Goal: Transaction & Acquisition: Obtain resource

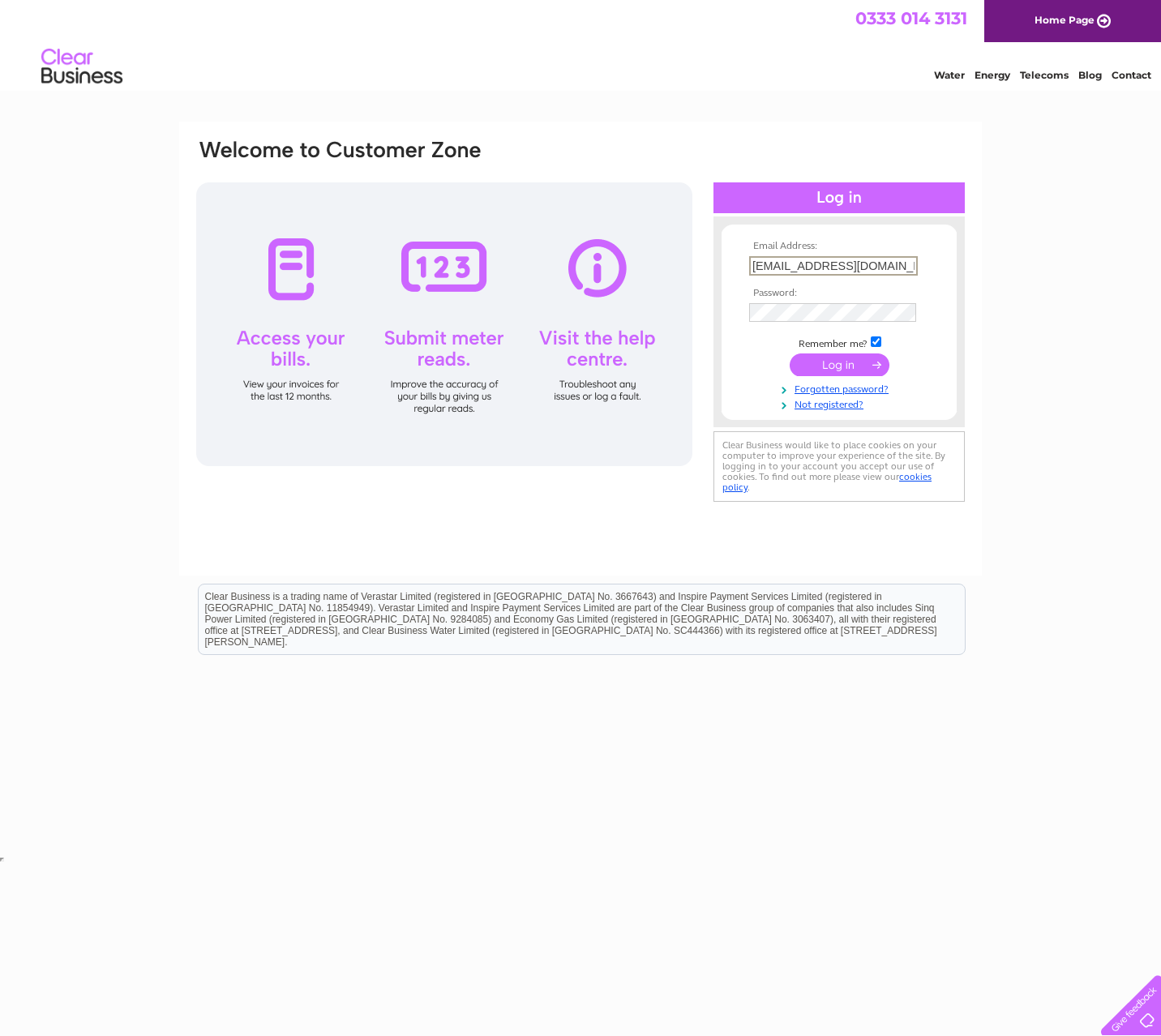
type input "[EMAIL_ADDRESS][DOMAIN_NAME]"
click at [839, 363] on input "submit" at bounding box center [840, 364] width 100 height 23
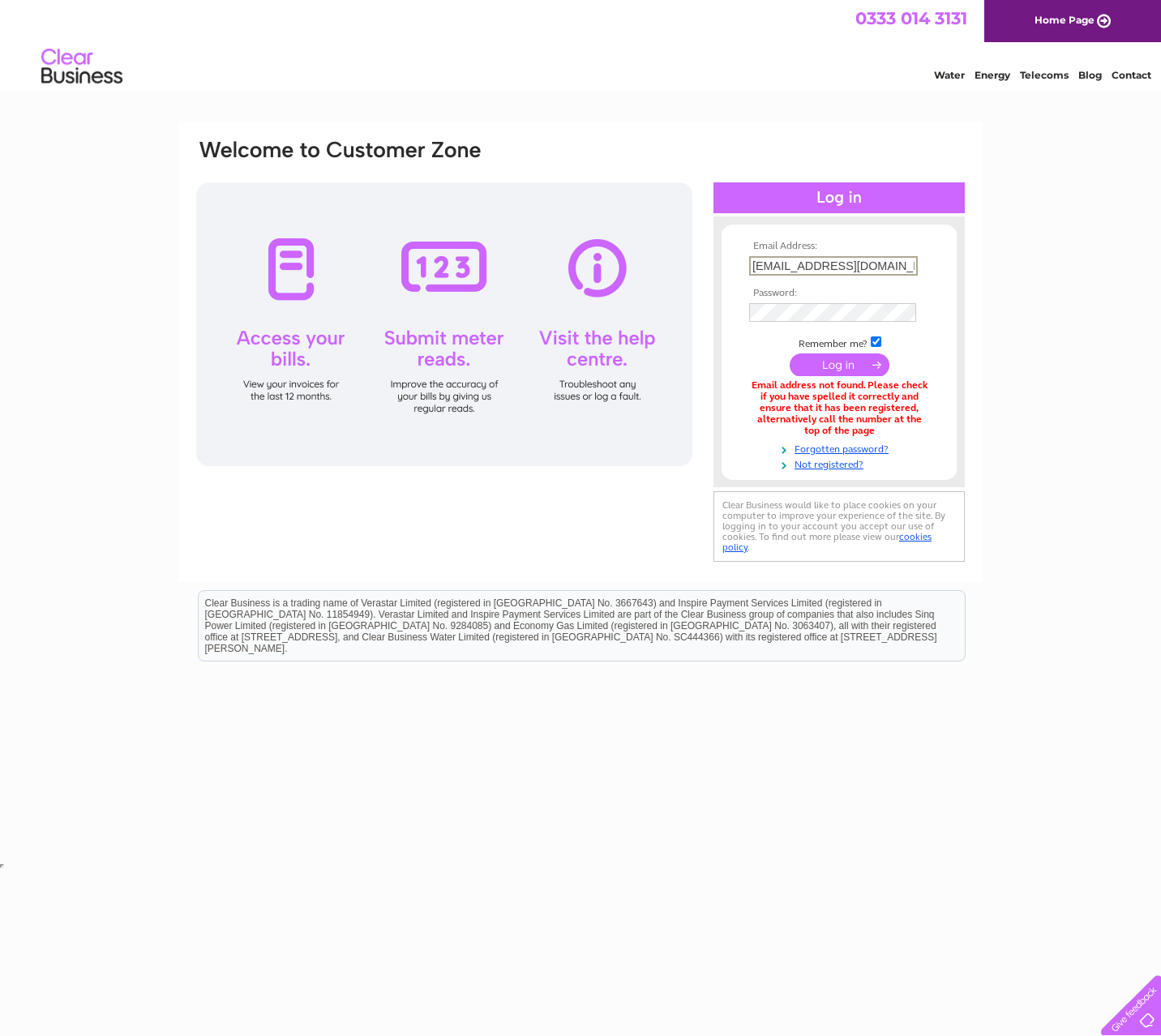
type input "[EMAIL_ADDRESS][DOMAIN_NAME]"
click at [839, 363] on input "submit" at bounding box center [840, 364] width 100 height 23
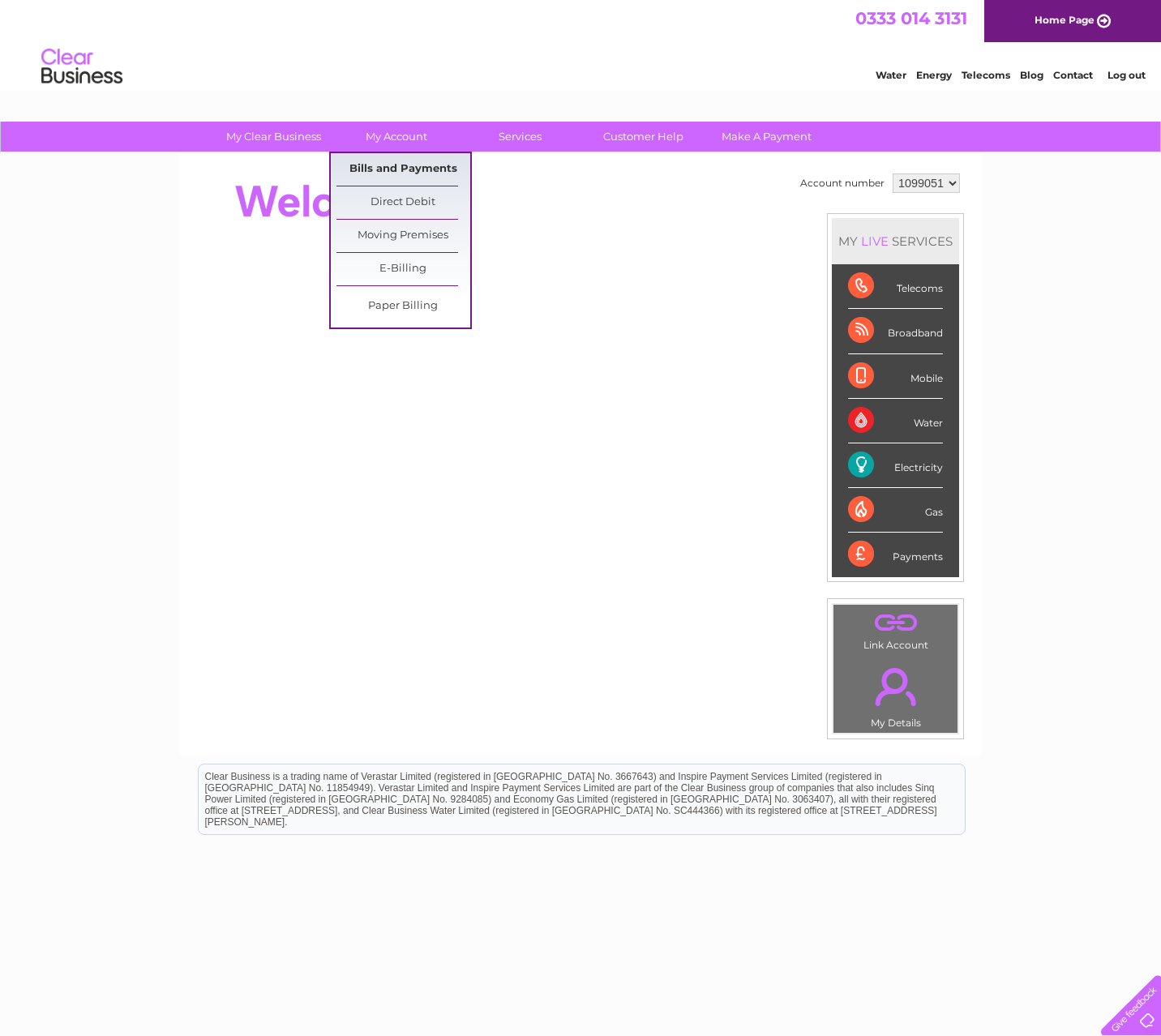
click at [389, 172] on link "Bills and Payments" at bounding box center [403, 168] width 134 height 32
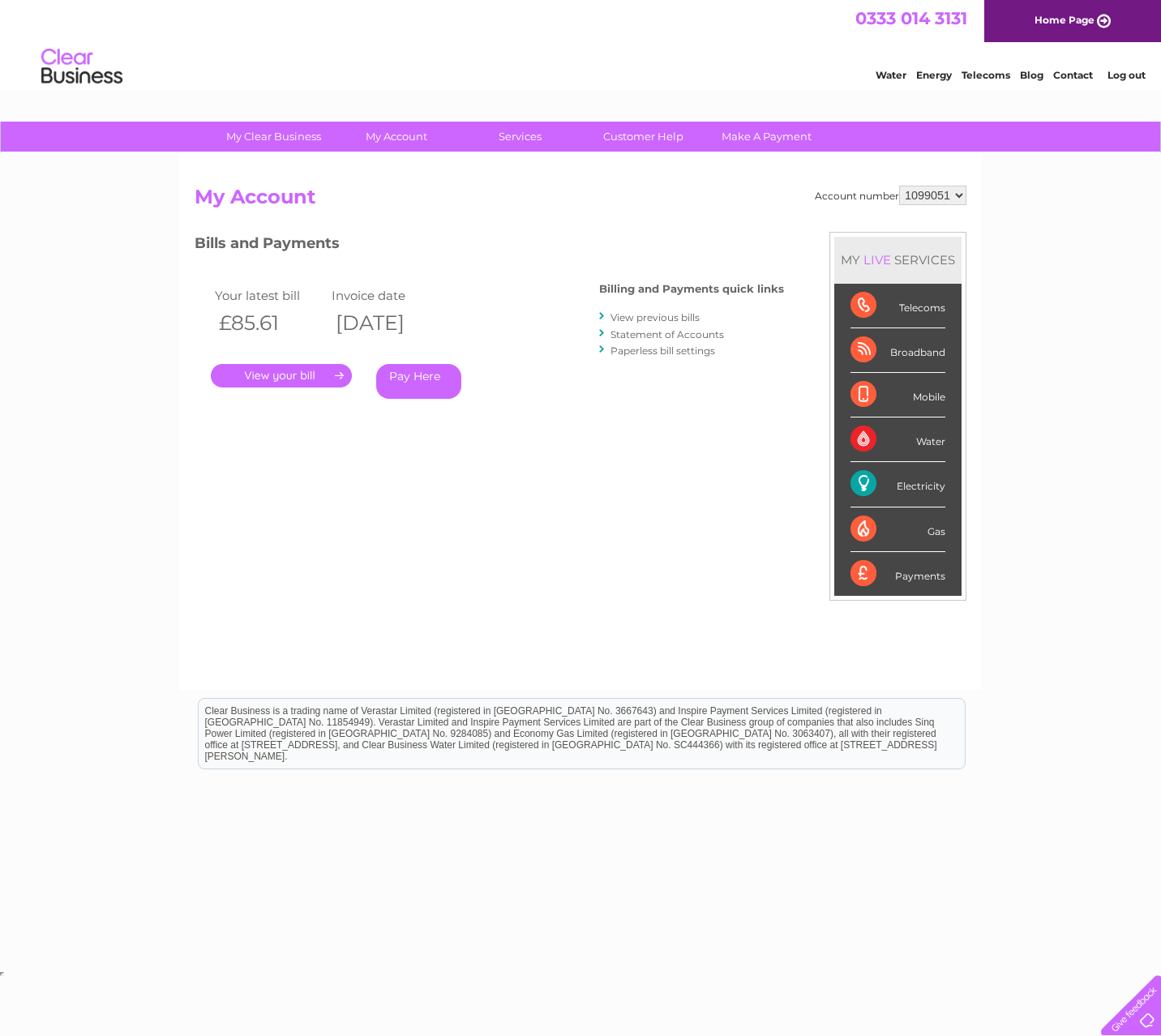
click at [301, 375] on link "." at bounding box center [281, 376] width 141 height 24
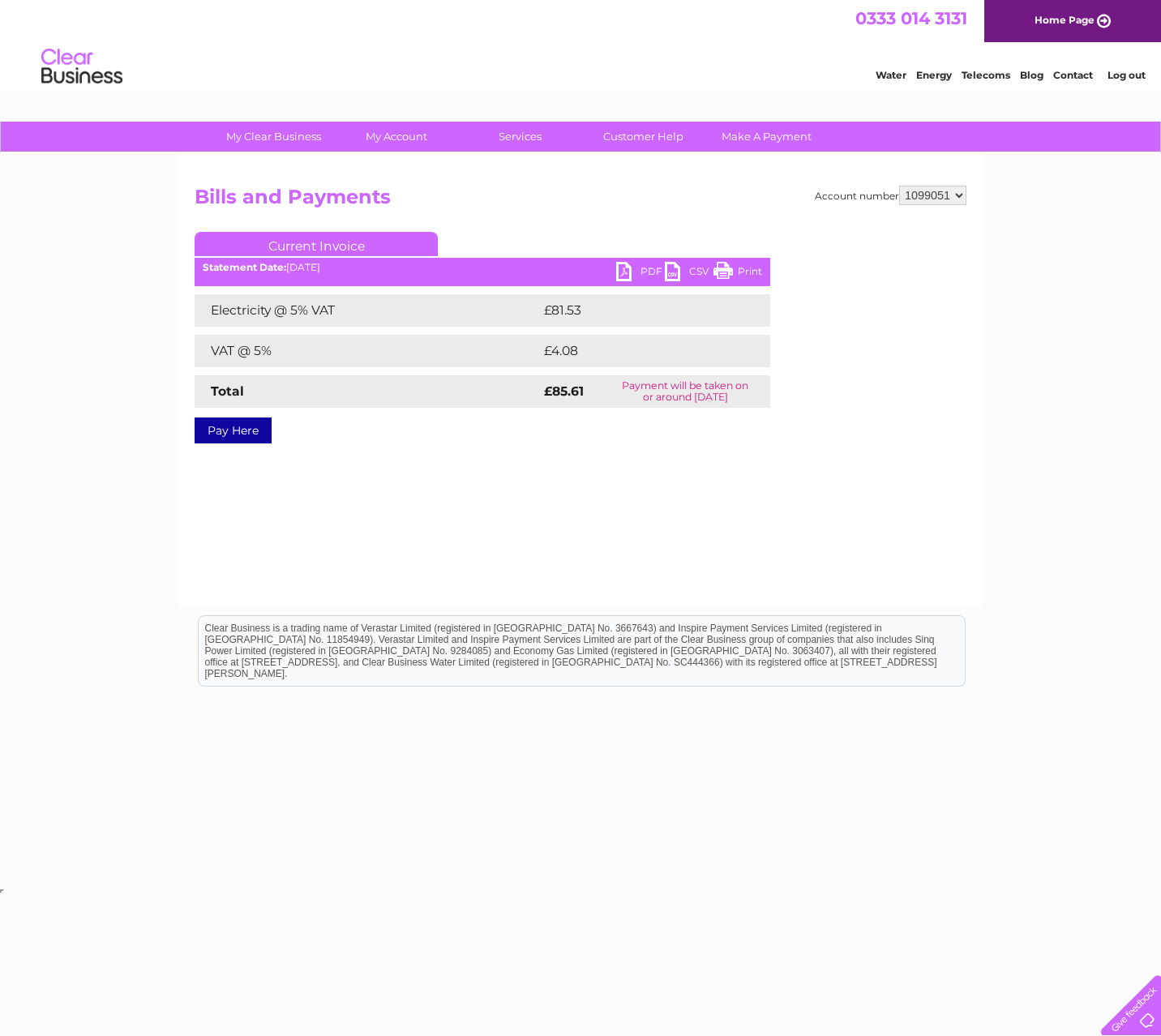
click at [625, 276] on link "PDF" at bounding box center [640, 273] width 49 height 24
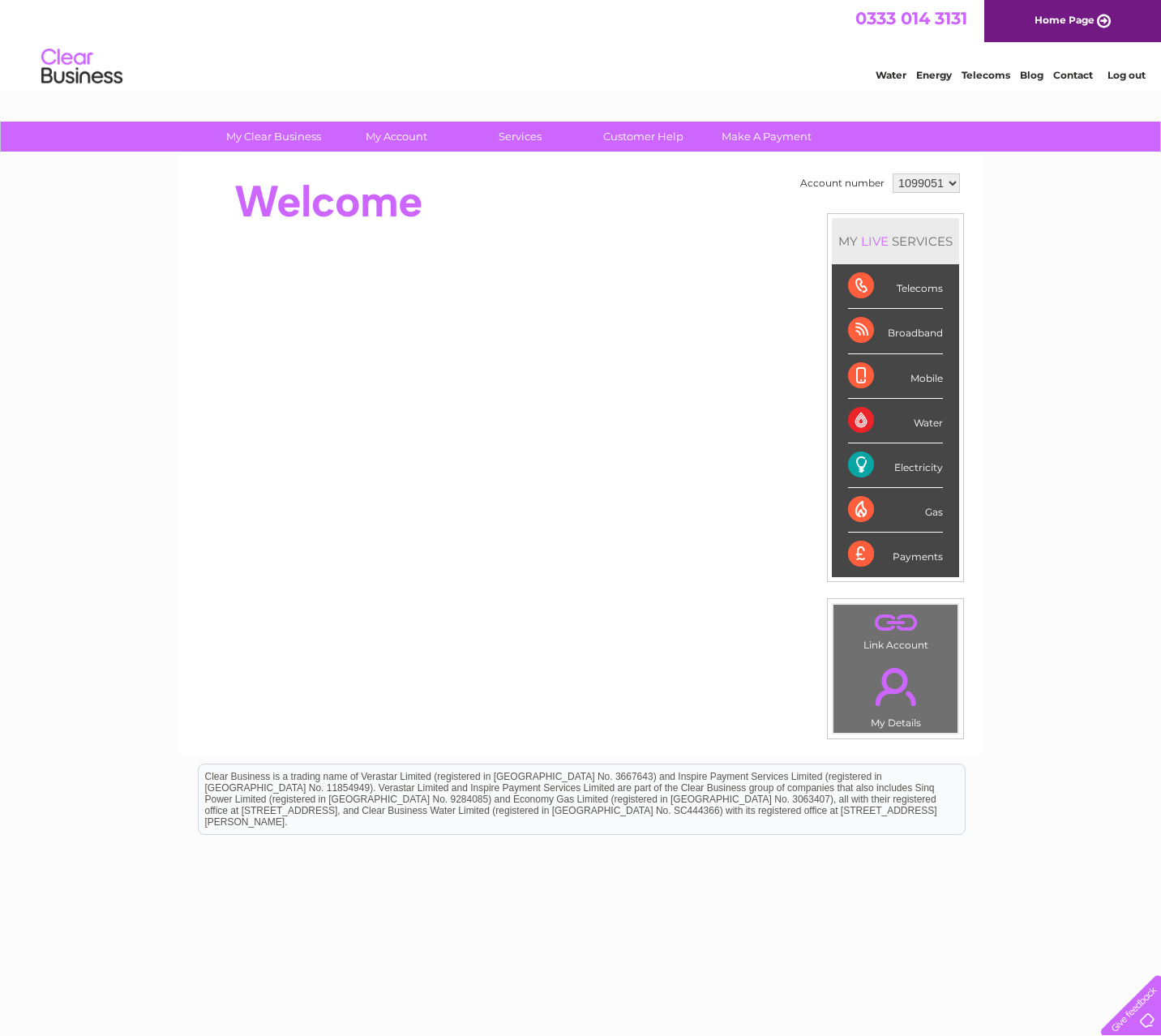
select select "1099052"
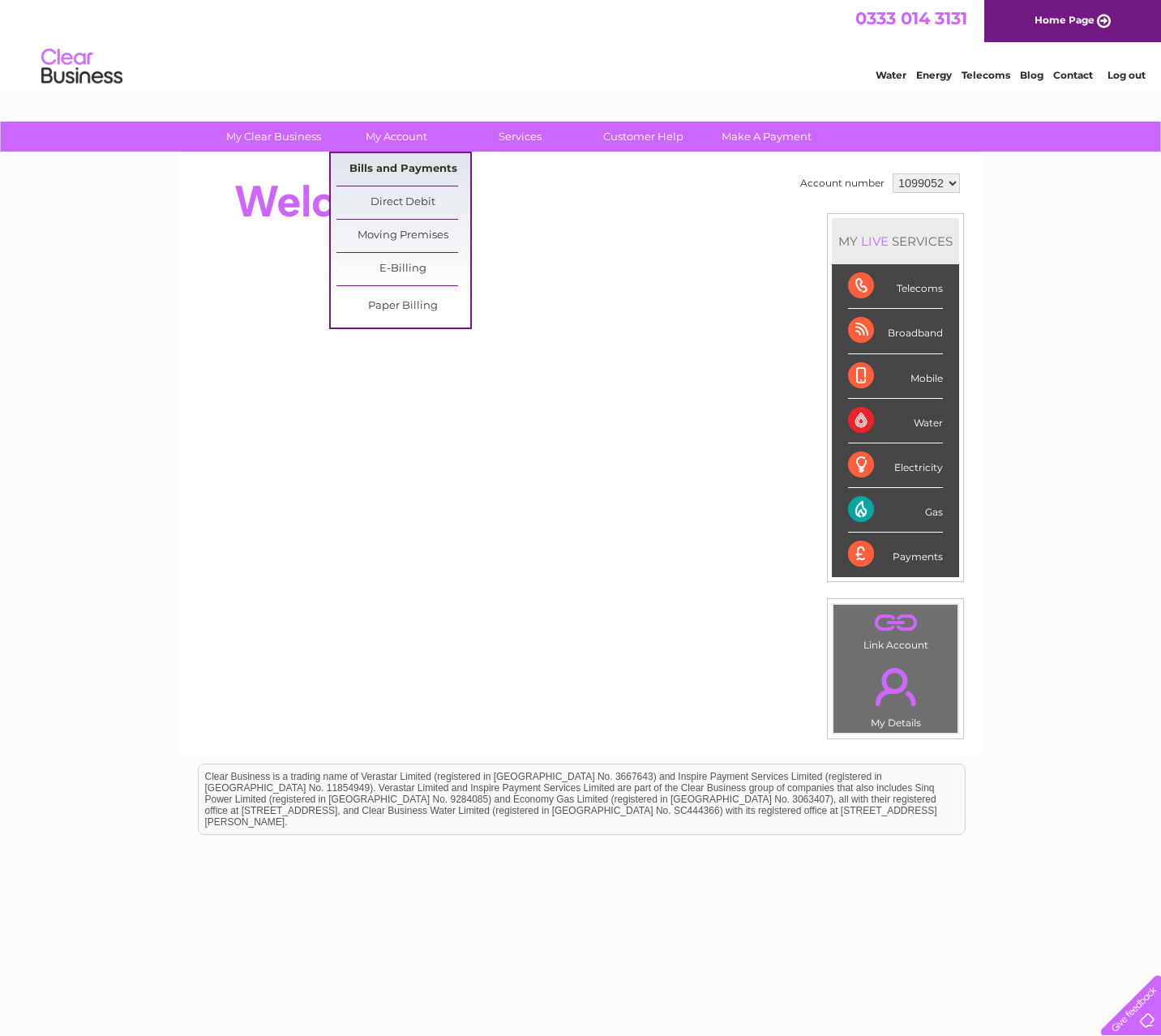
click at [411, 168] on link "Bills and Payments" at bounding box center [403, 168] width 134 height 32
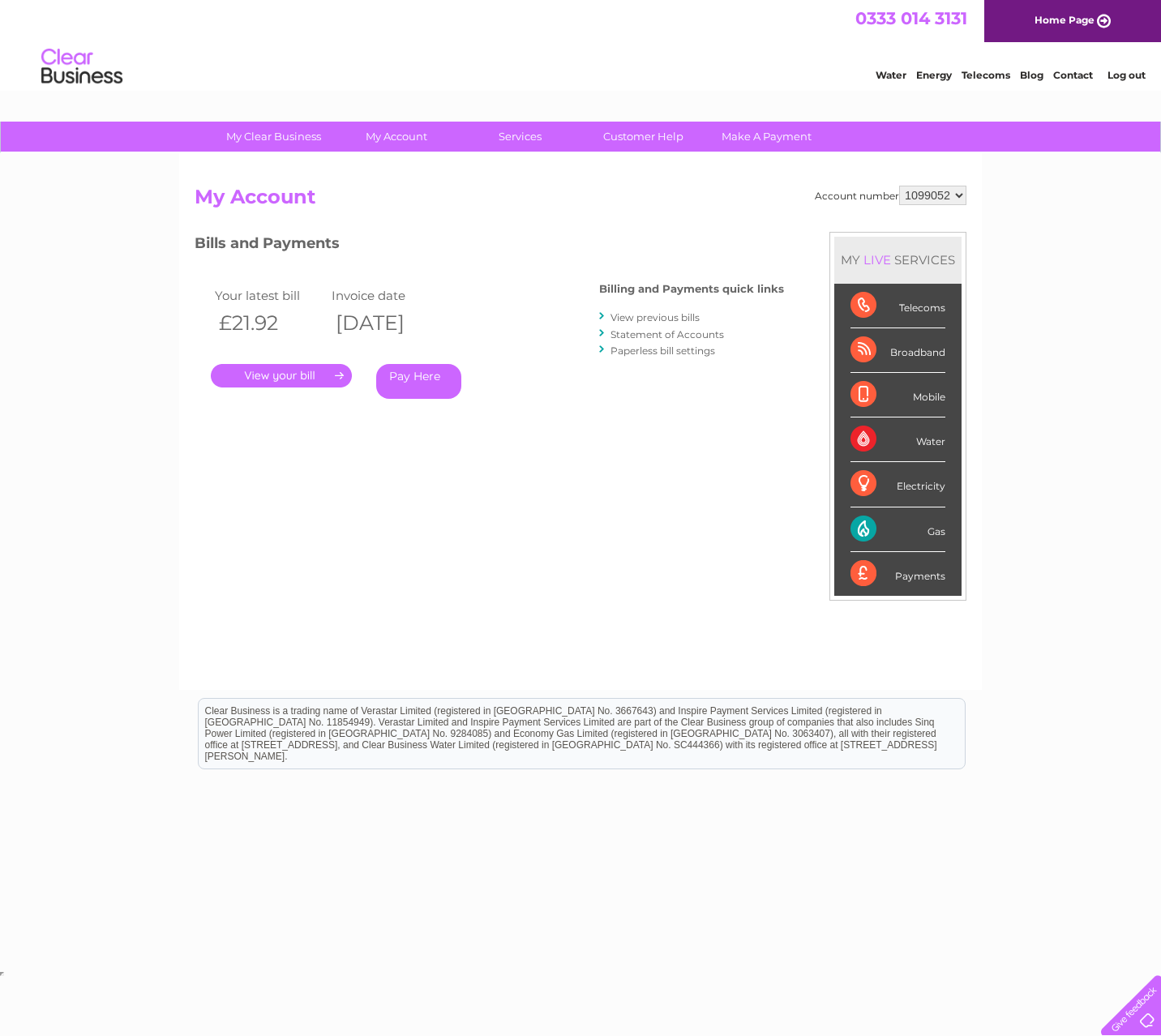
click at [305, 375] on link "." at bounding box center [281, 376] width 141 height 24
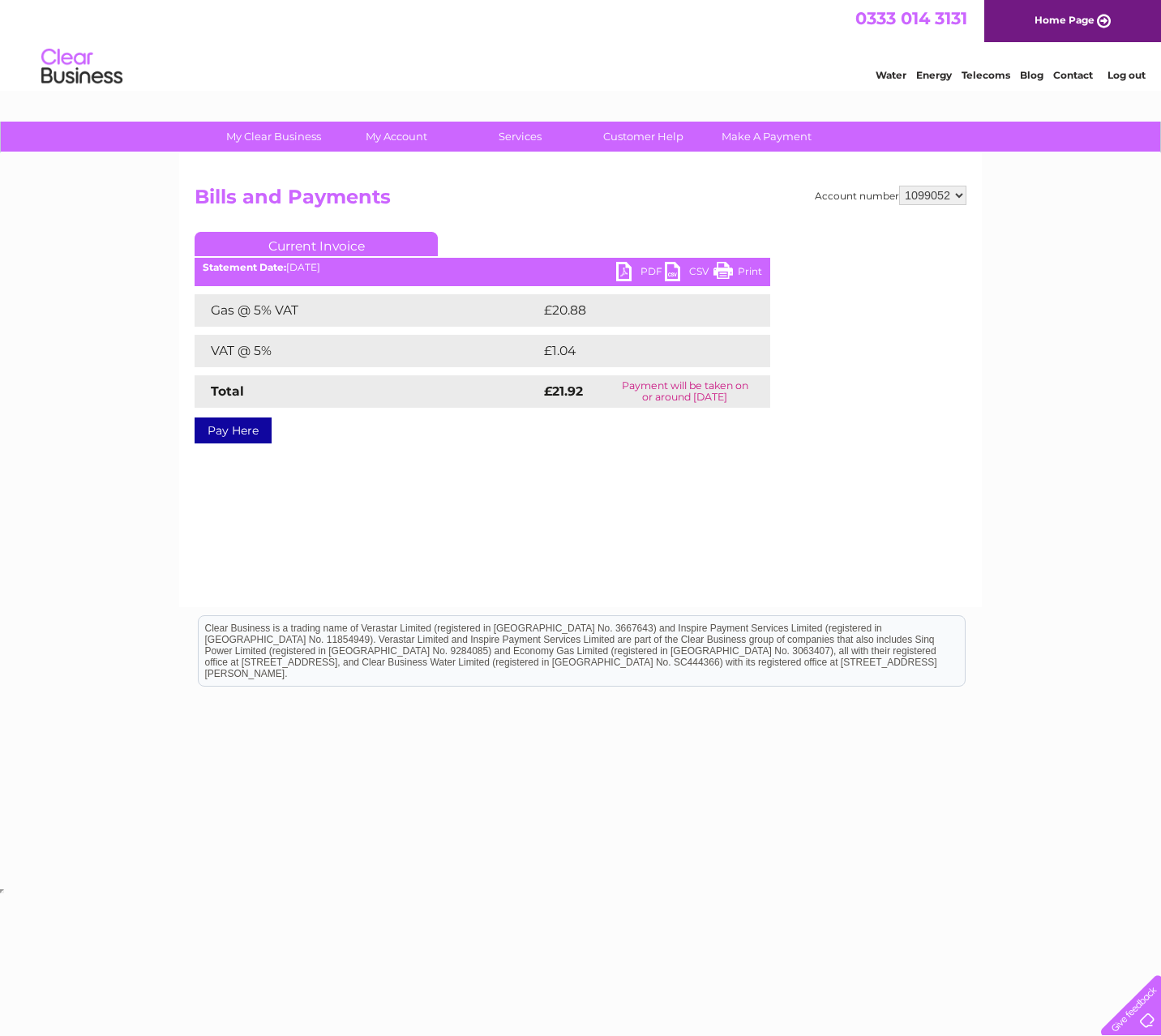
click at [627, 271] on link "PDF" at bounding box center [640, 273] width 49 height 24
